Goal: Information Seeking & Learning: Compare options

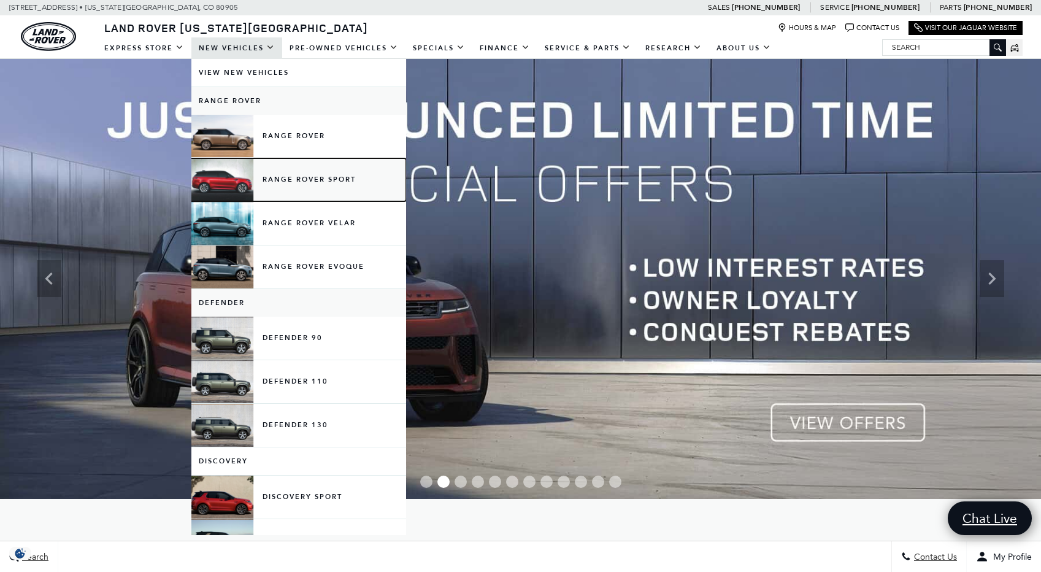
click at [237, 177] on link "Range Rover Sport" at bounding box center [298, 179] width 215 height 43
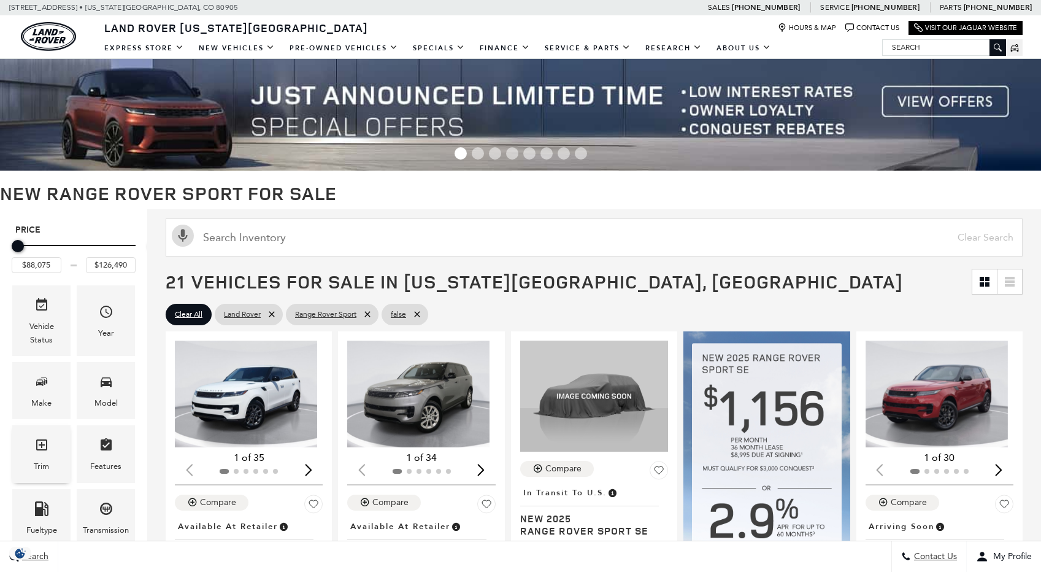
click at [49, 459] on div "Trim" at bounding box center [41, 465] width 15 height 13
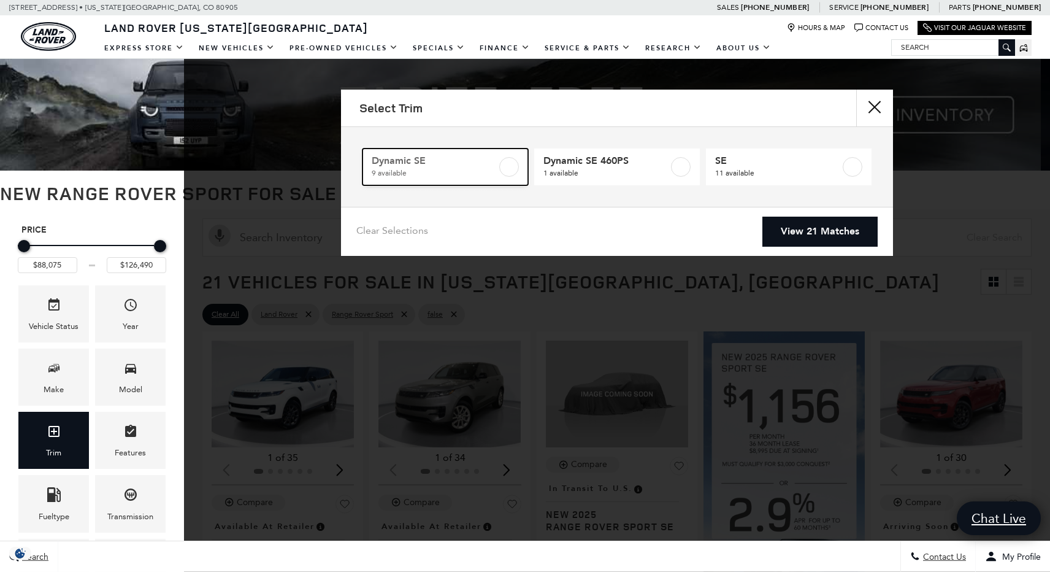
click at [508, 169] on label at bounding box center [509, 167] width 20 height 20
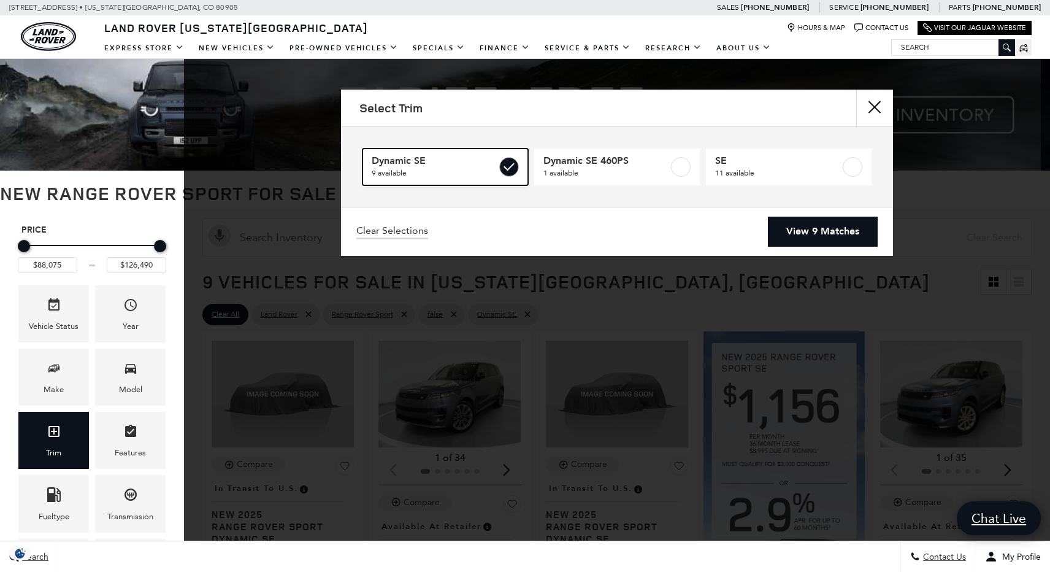
type input "$100,545"
checkbox input "true"
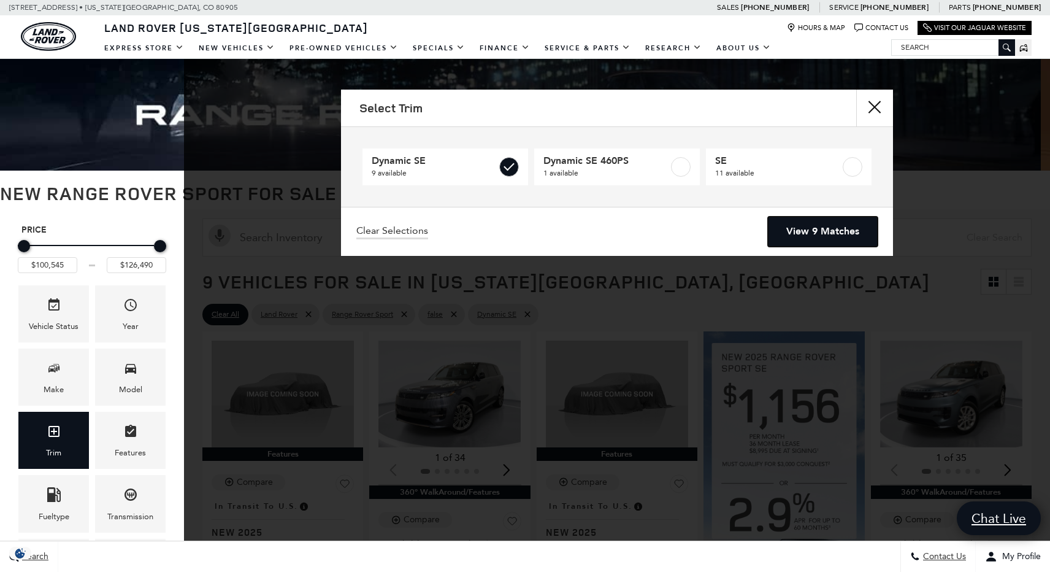
click at [805, 229] on link "View 9 Matches" at bounding box center [823, 232] width 110 height 30
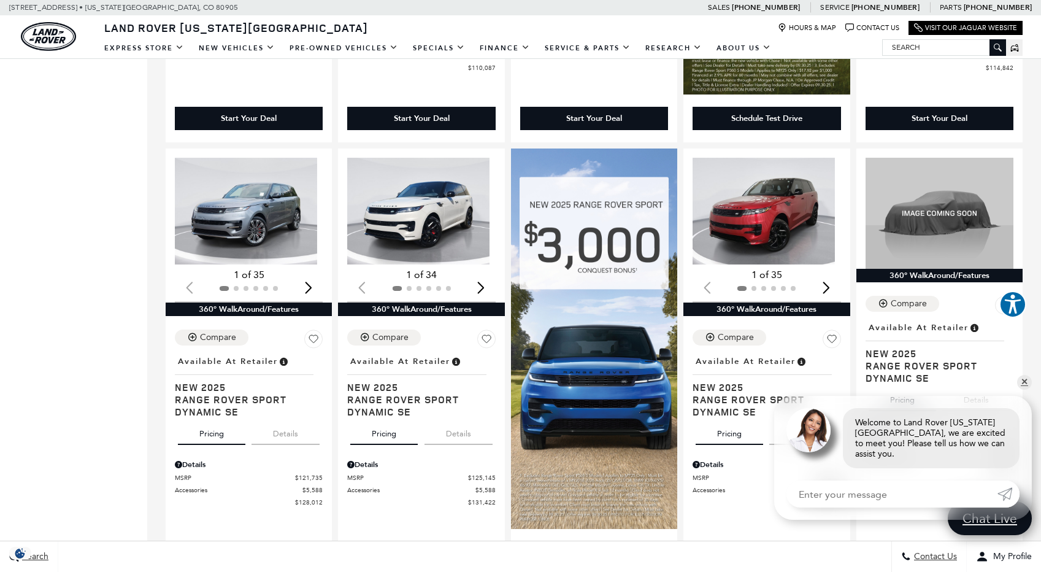
scroll to position [556, 0]
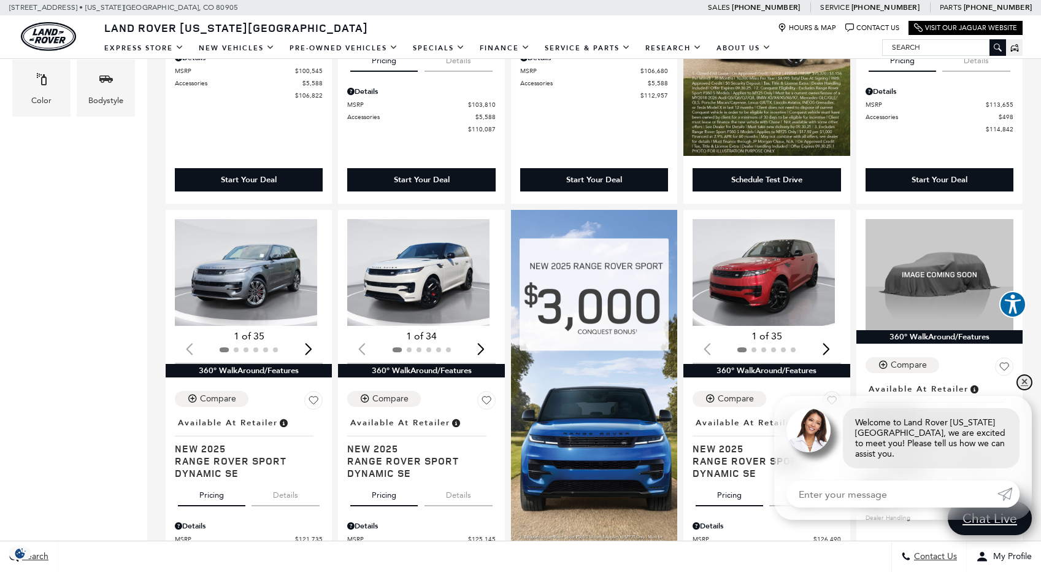
click at [1026, 389] on link "✕" at bounding box center [1024, 382] width 15 height 15
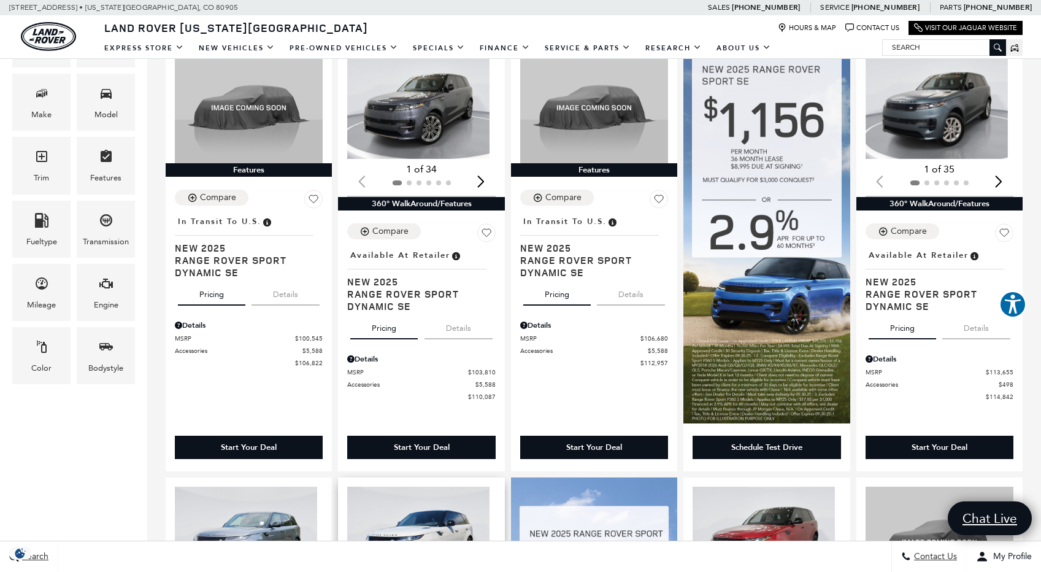
scroll to position [171, 0]
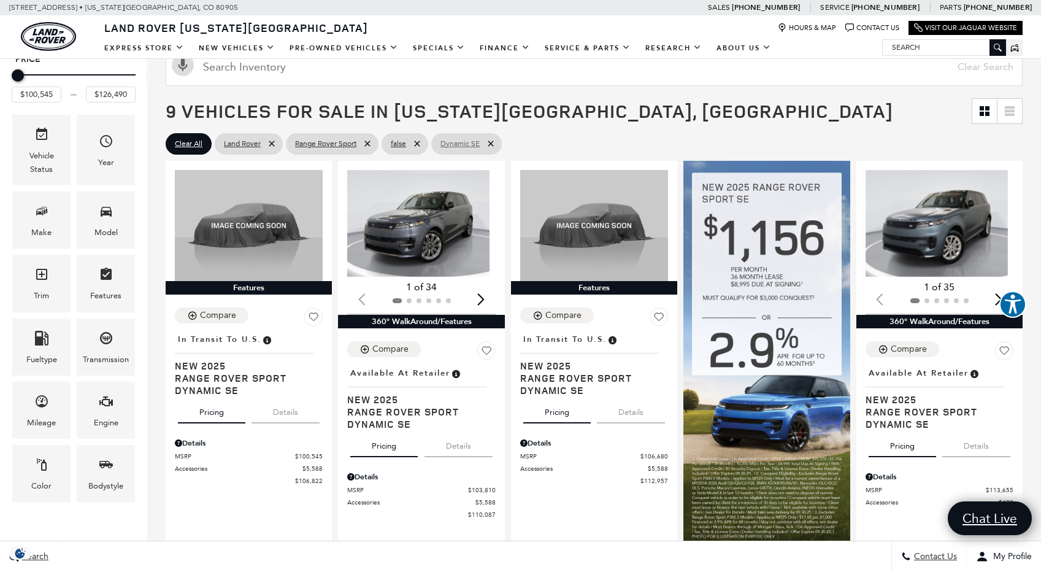
click at [493, 143] on icon at bounding box center [491, 144] width 6 height 6
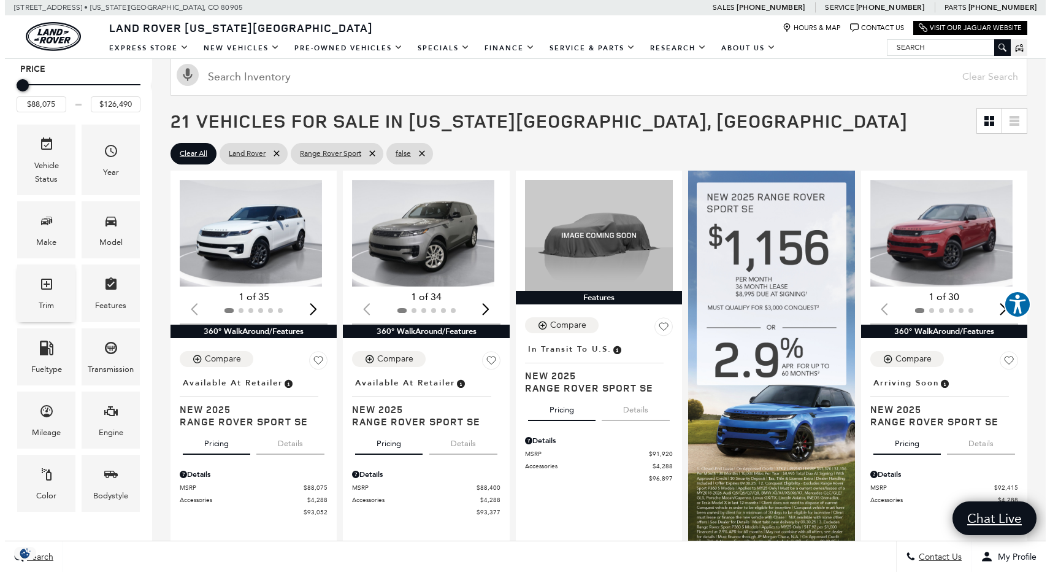
scroll to position [183, 0]
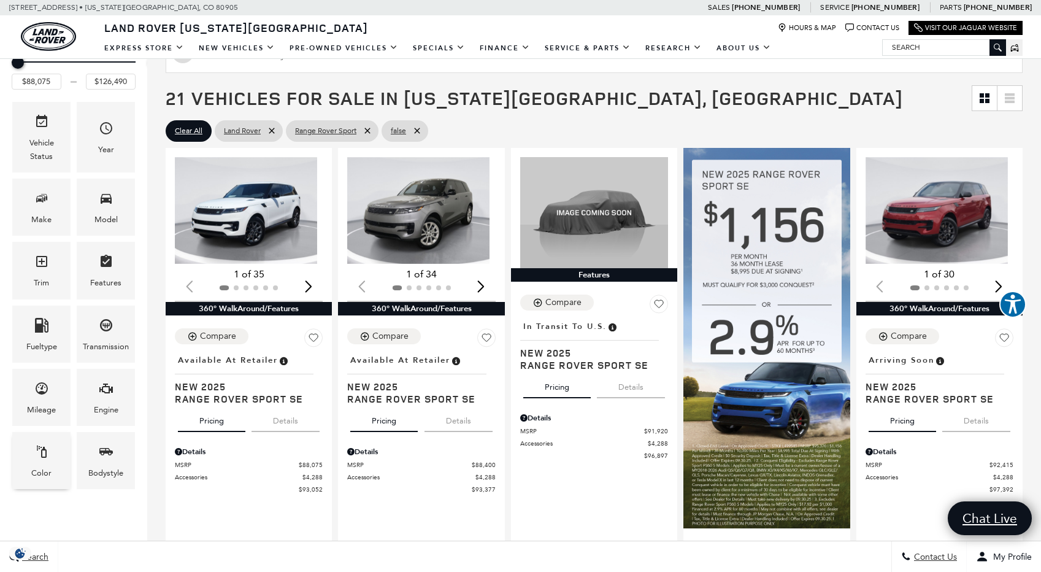
click at [49, 444] on icon "Color" at bounding box center [41, 451] width 15 height 15
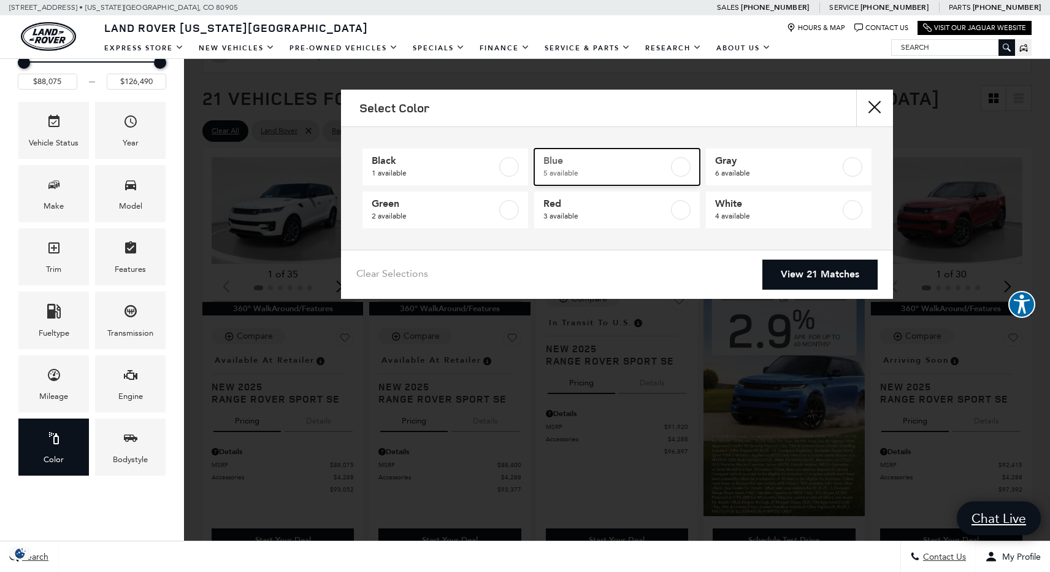
click at [639, 161] on span "Blue" at bounding box center [605, 161] width 125 height 12
type input "$92,455"
type input "$122,484"
checkbox input "true"
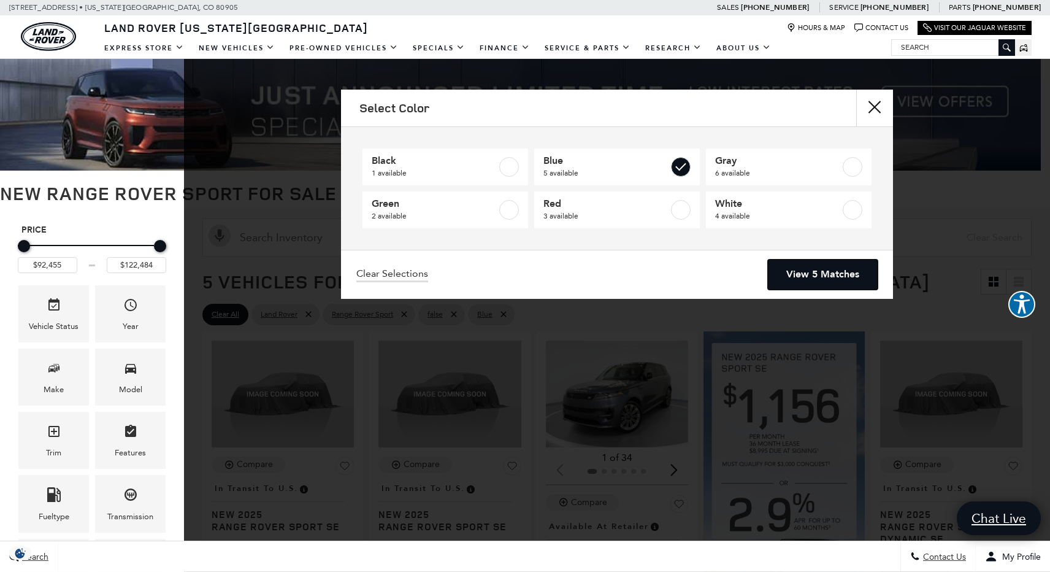
click at [829, 269] on link "View 5 Matches" at bounding box center [823, 274] width 110 height 30
